Goal: Task Accomplishment & Management: Manage account settings

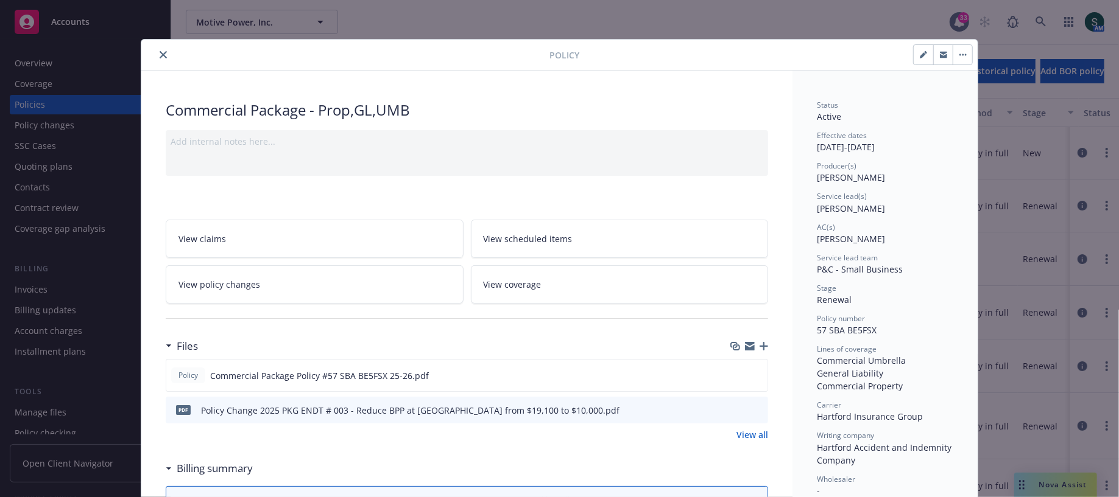
click at [157, 52] on button "close" at bounding box center [163, 54] width 15 height 15
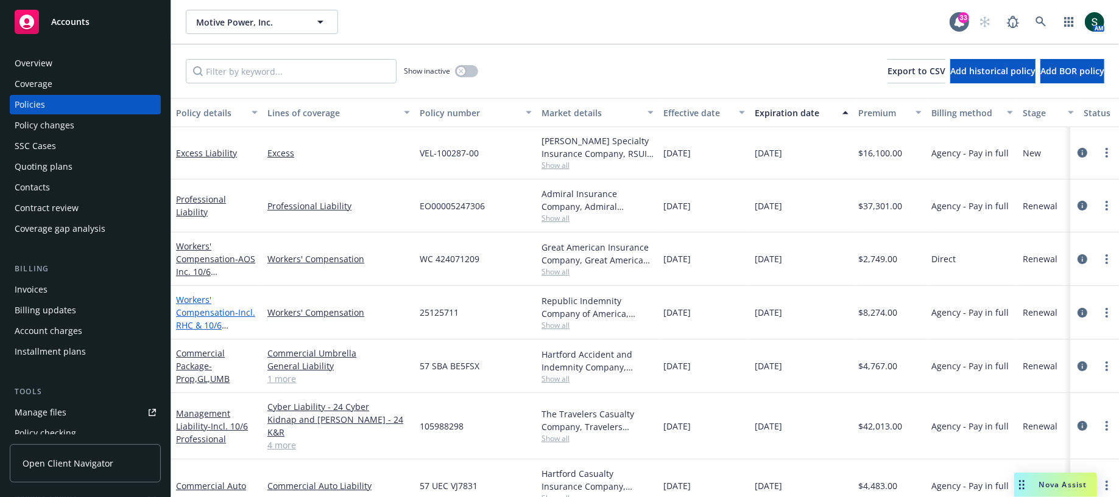
click at [200, 307] on link "Workers' Compensation - Incl. RHC & 10/6 Professional ([GEOGRAPHIC_DATA], [GEOG…" at bounding box center [215, 357] width 79 height 127
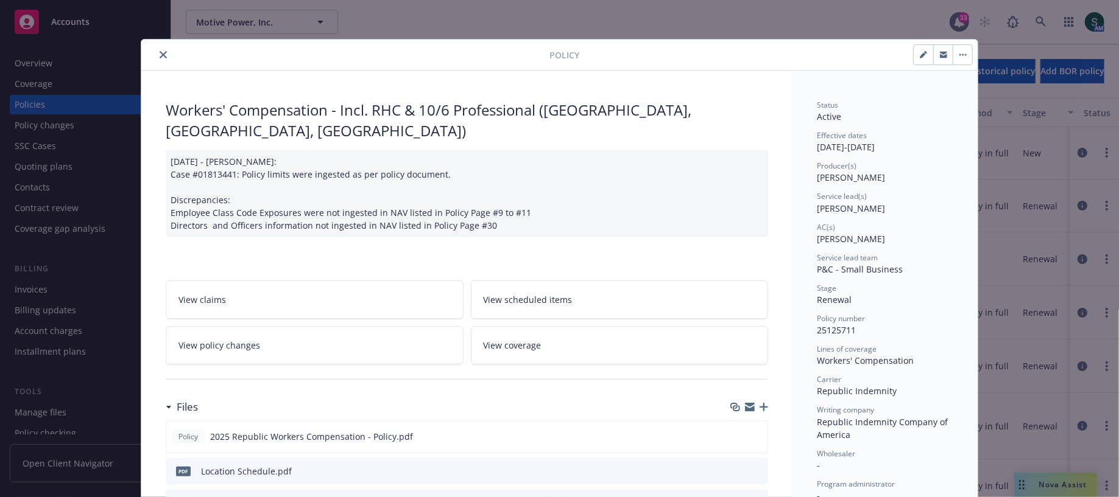
click at [767, 395] on div "Files" at bounding box center [467, 408] width 602 height 26
click at [762, 403] on icon "button" at bounding box center [763, 407] width 9 height 9
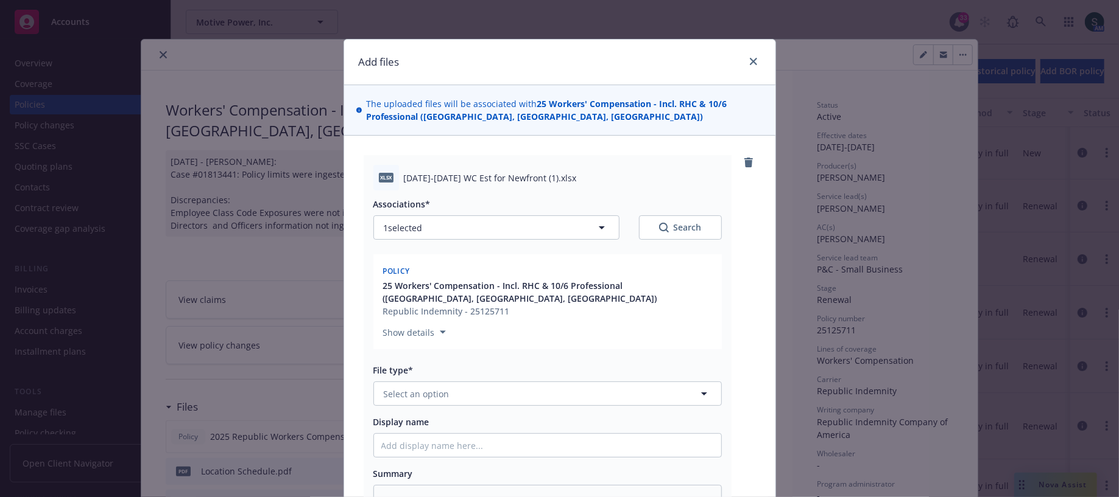
scroll to position [174, 0]
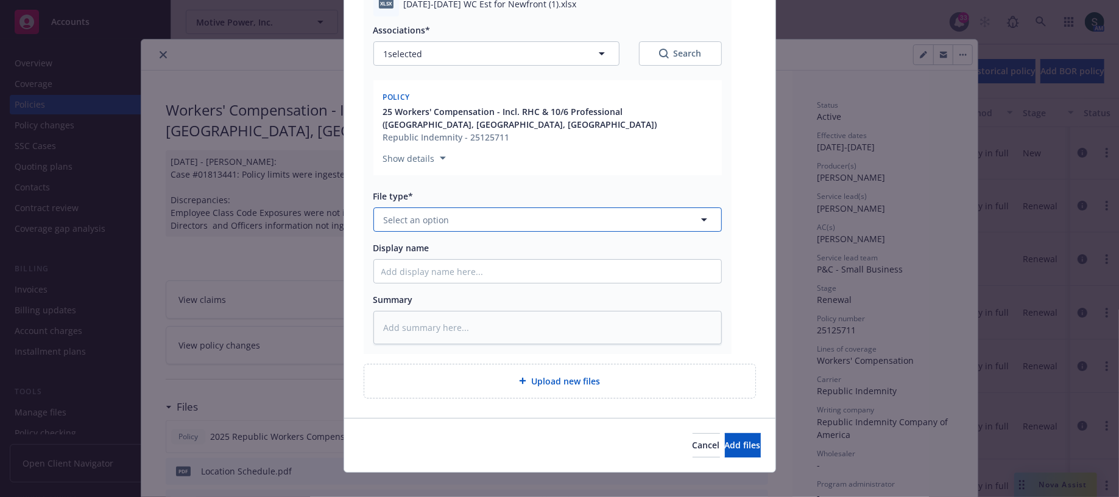
click at [591, 208] on button "Select an option" at bounding box center [547, 220] width 348 height 24
type input "sched"
click at [467, 245] on div "Schedule" at bounding box center [547, 254] width 332 height 18
click at [725, 438] on button "Add files" at bounding box center [743, 446] width 36 height 24
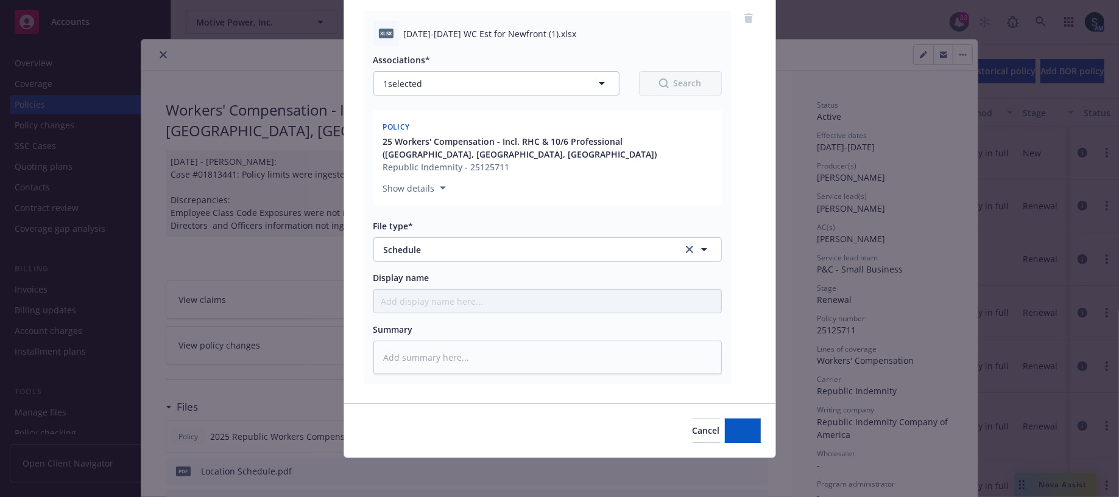
scroll to position [130, 0]
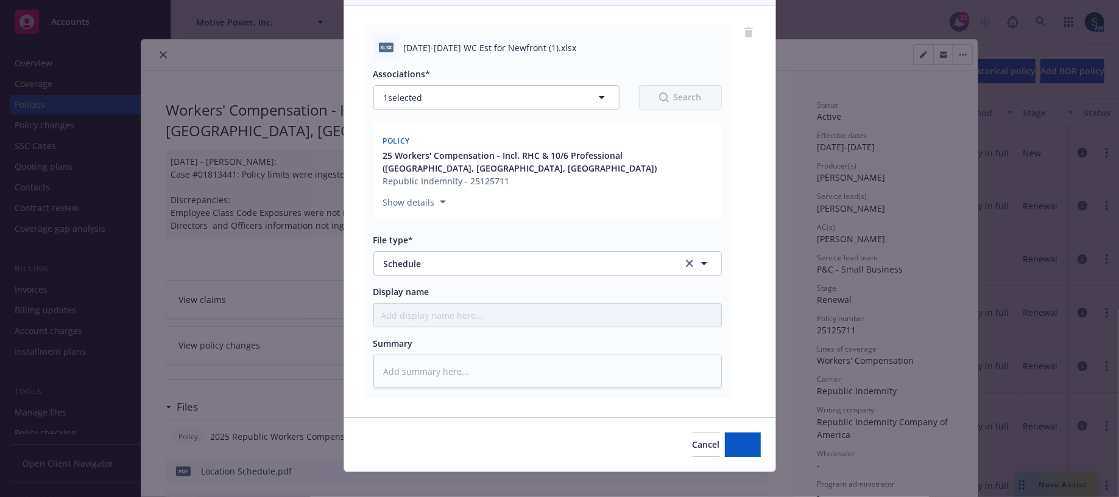
type textarea "x"
